Goal: Entertainment & Leisure: Consume media (video, audio)

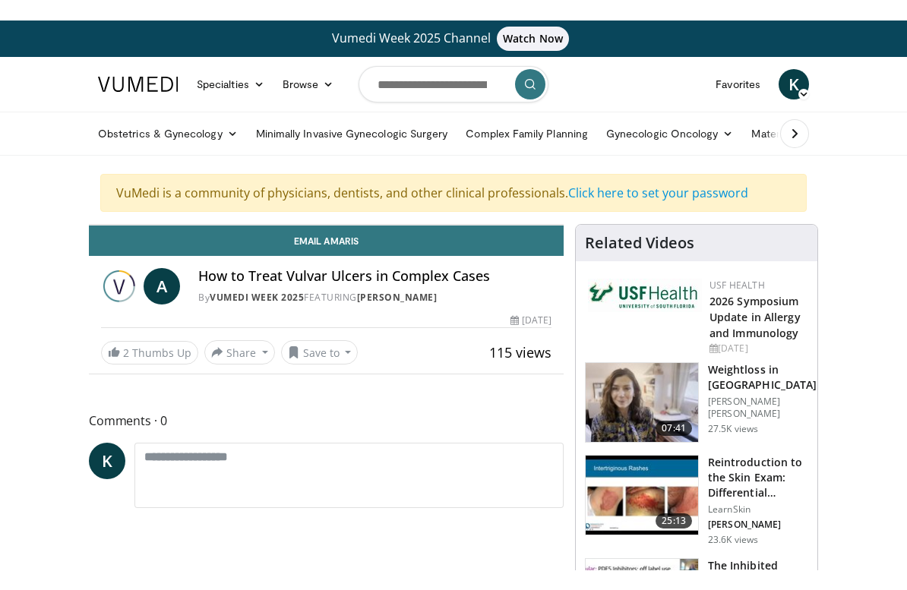
scroll to position [18, 0]
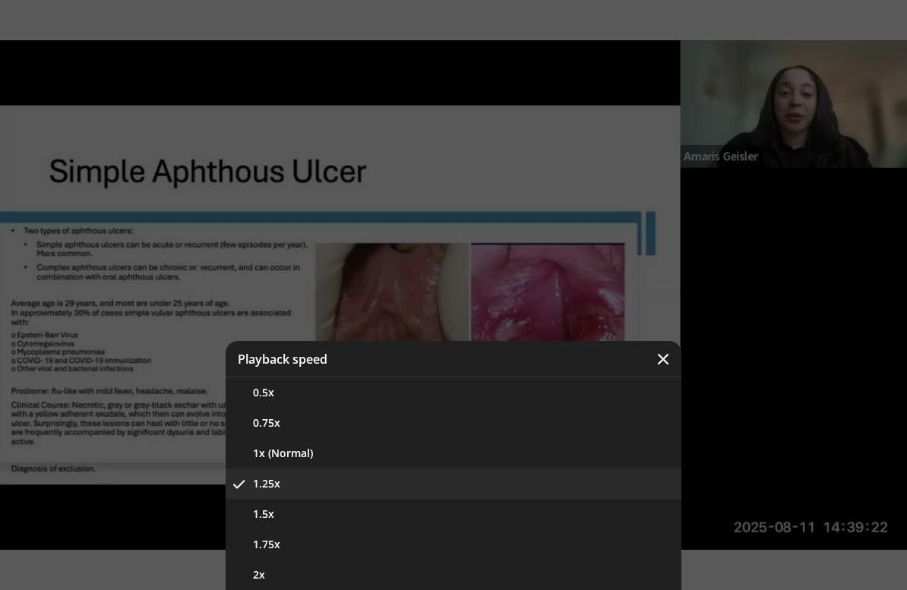
click at [567, 229] on div "Video Player" at bounding box center [453, 295] width 907 height 590
click at [775, 321] on div "Video Player" at bounding box center [453, 295] width 907 height 590
click at [659, 358] on icon "Video Player" at bounding box center [662, 359] width 15 height 15
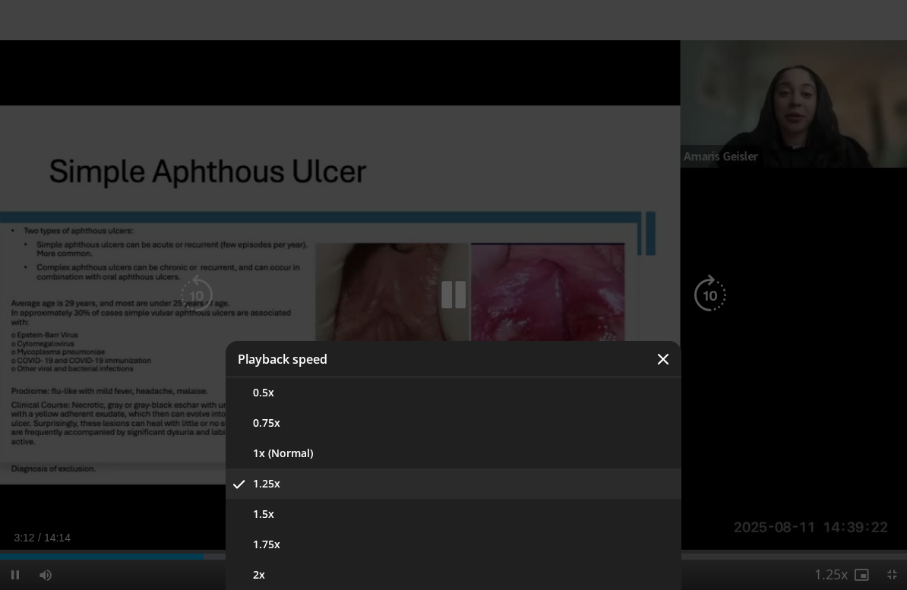
click at [309, 460] on button "1x (Normal)" at bounding box center [454, 453] width 456 height 30
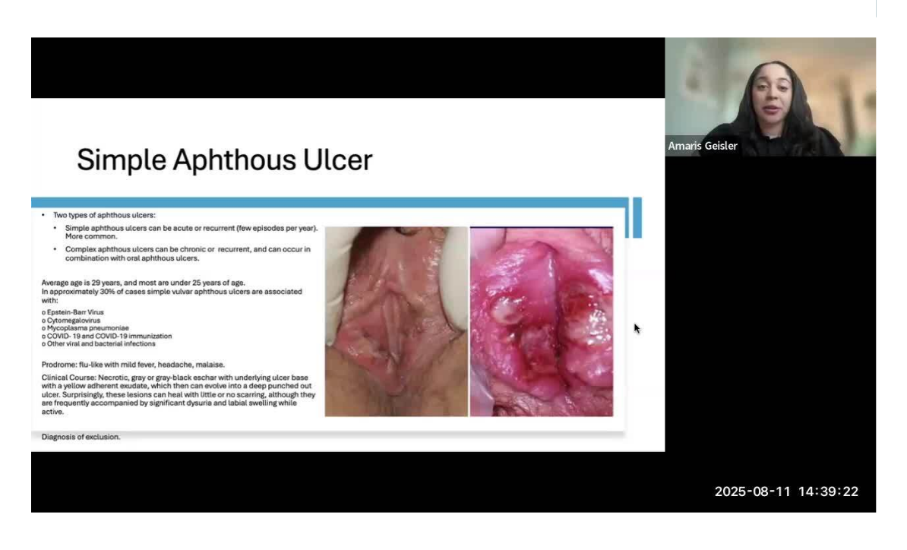
scroll to position [0, 0]
